Goal: Navigation & Orientation: Find specific page/section

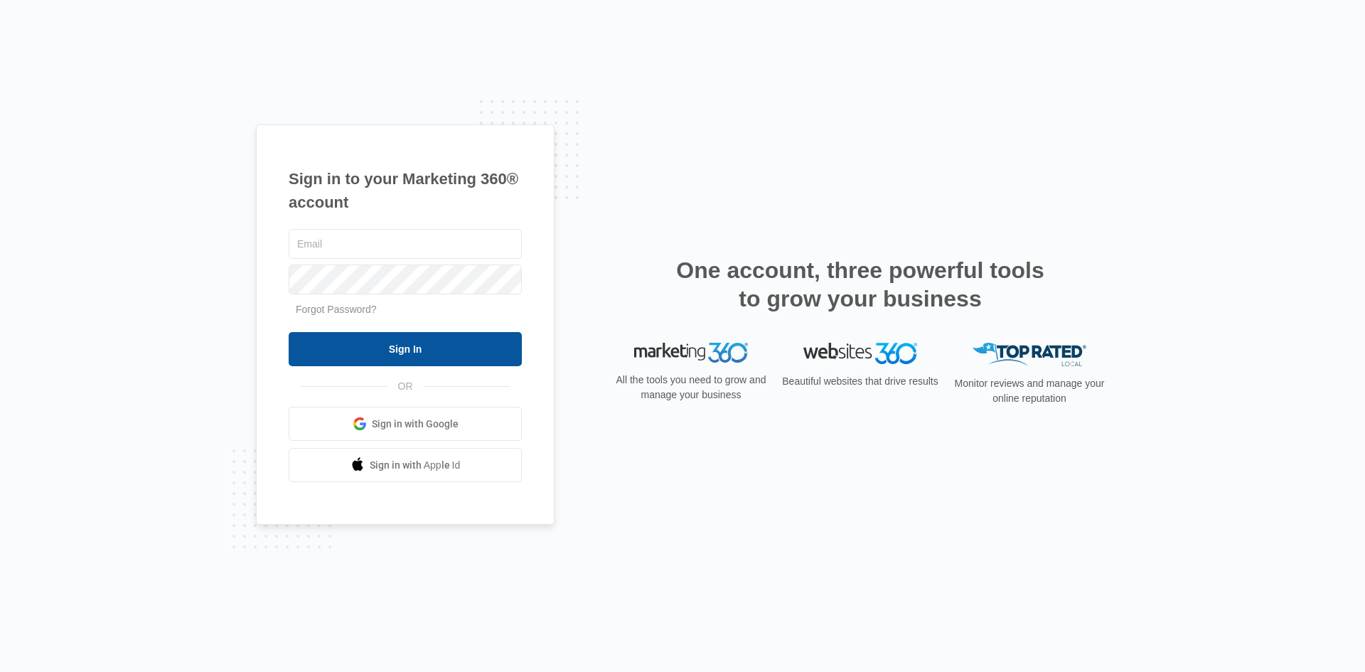
type input "[PERSON_NAME][EMAIL_ADDRESS][DOMAIN_NAME]"
click at [391, 358] on input "Sign In" at bounding box center [405, 349] width 233 height 34
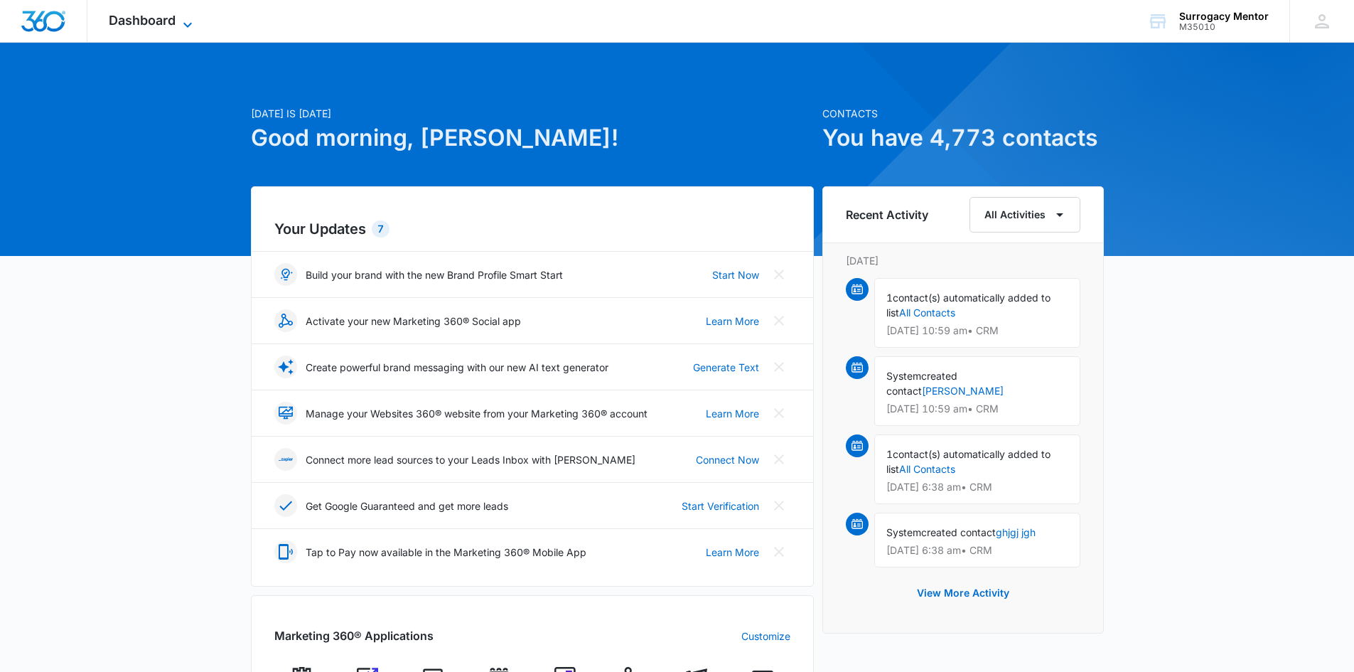
click at [128, 24] on span "Dashboard" at bounding box center [142, 20] width 67 height 15
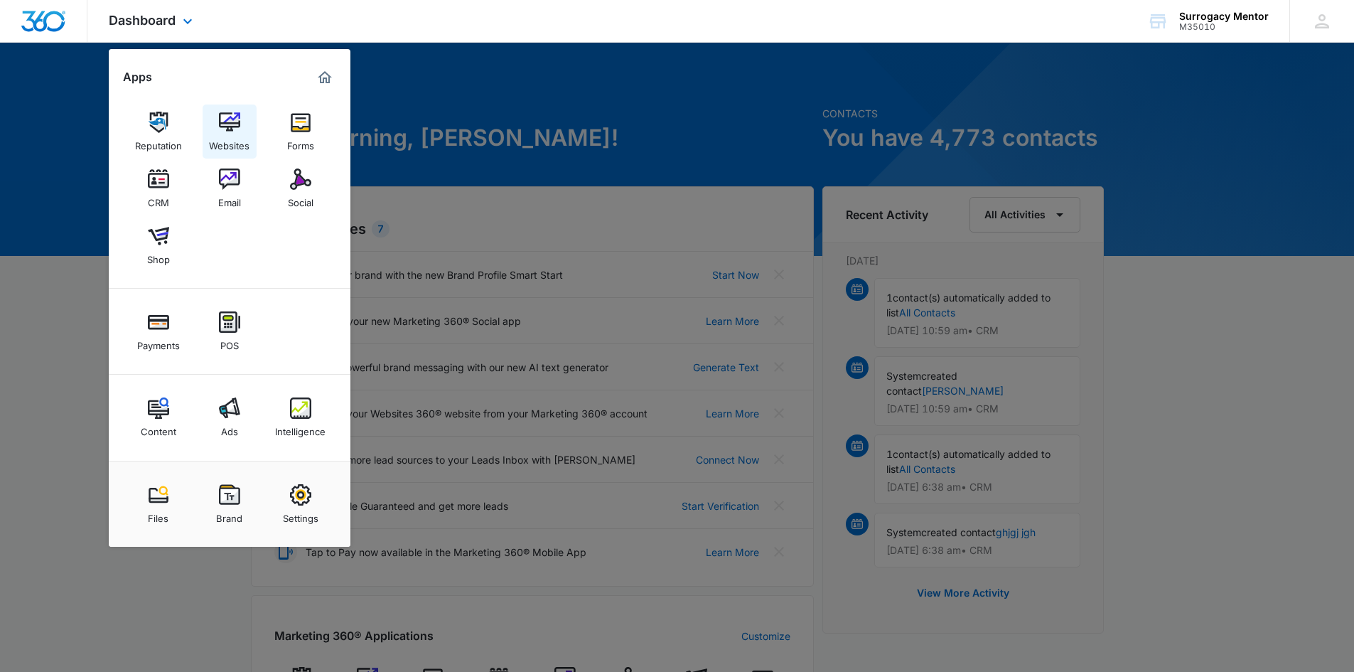
click at [230, 136] on div "Websites" at bounding box center [229, 142] width 41 height 18
